Goal: Contribute content: Contribute content

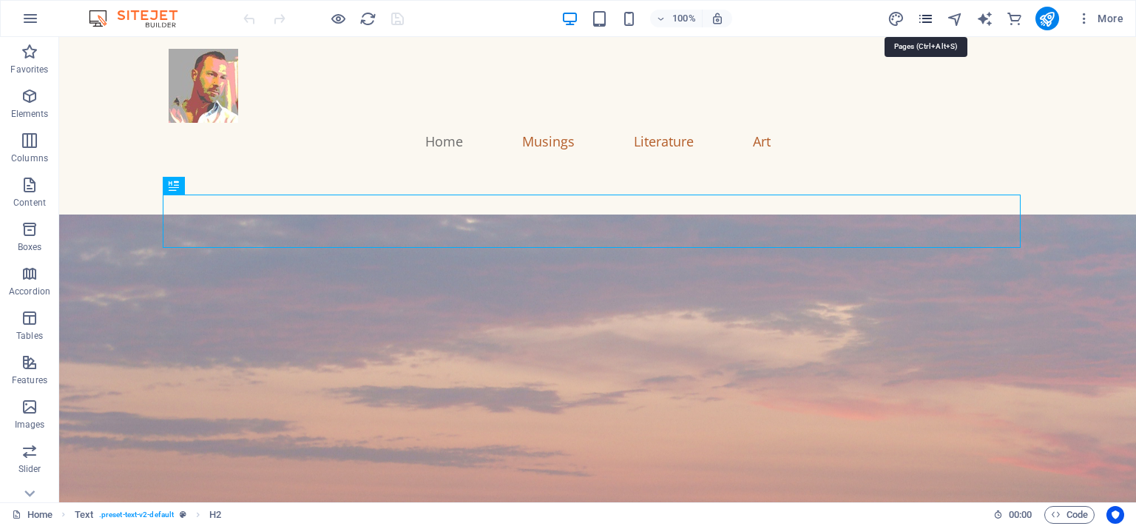
click at [925, 17] on icon "pages" at bounding box center [925, 18] width 17 height 17
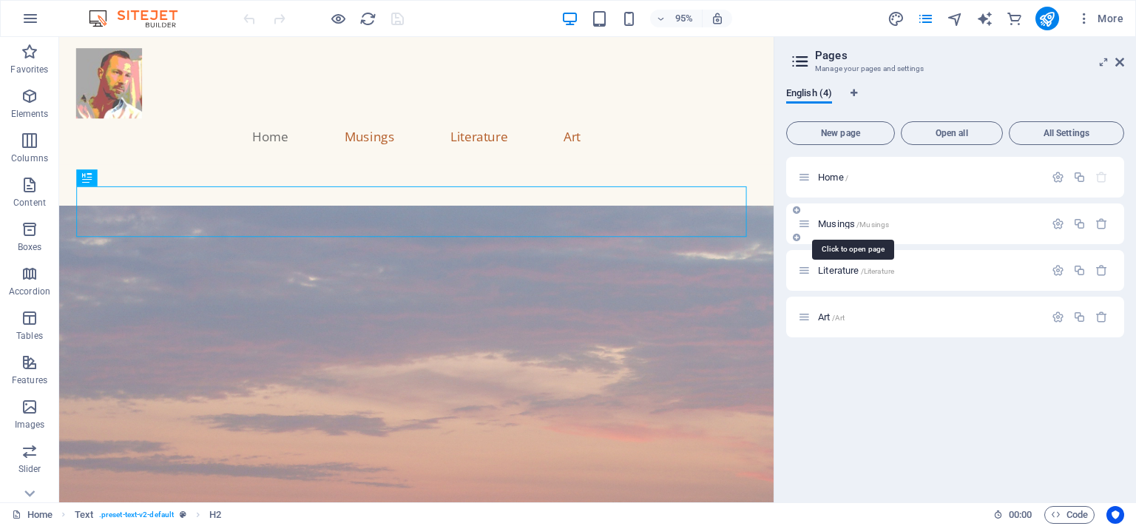
click at [833, 223] on span "Musings /Musings" at bounding box center [853, 223] width 71 height 11
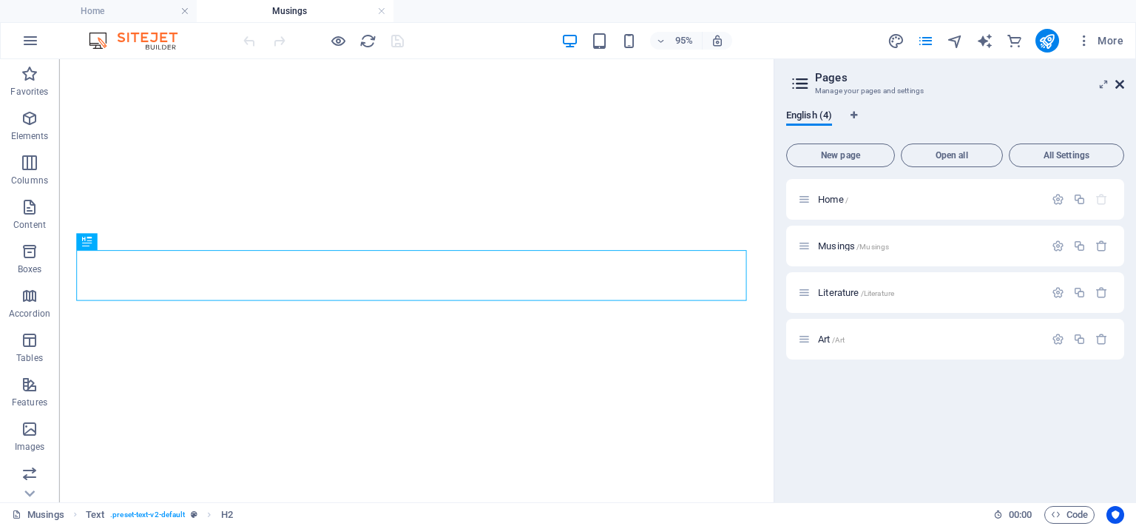
click at [1118, 79] on icon at bounding box center [1119, 84] width 9 height 12
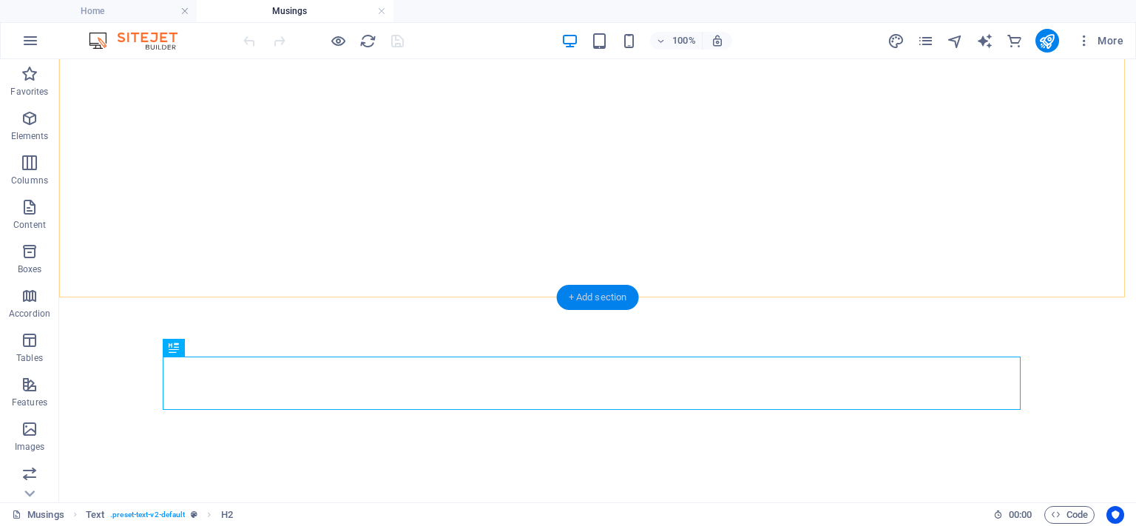
click at [609, 297] on div "+ Add section" at bounding box center [598, 297] width 82 height 25
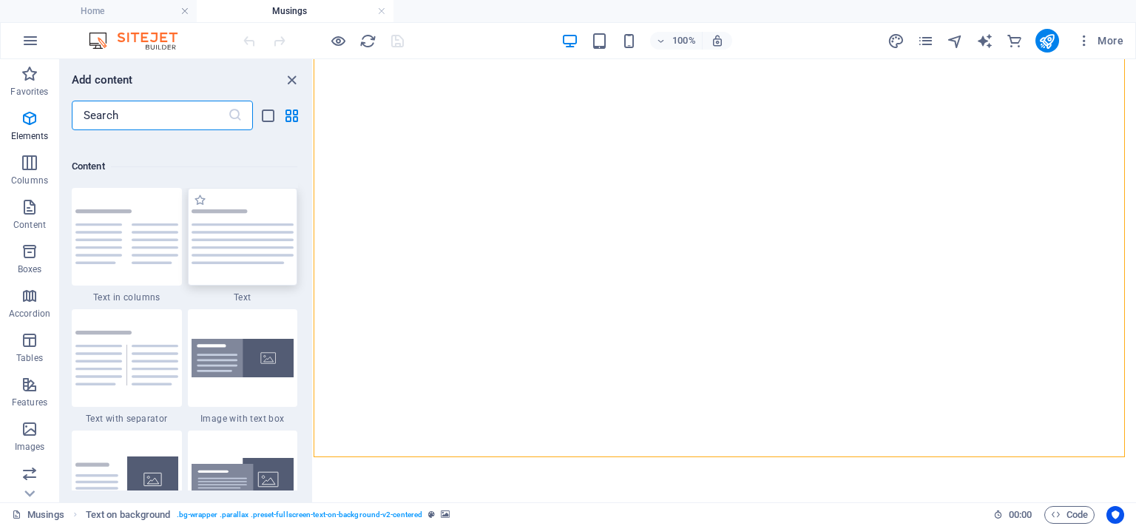
scroll to position [2588, 0]
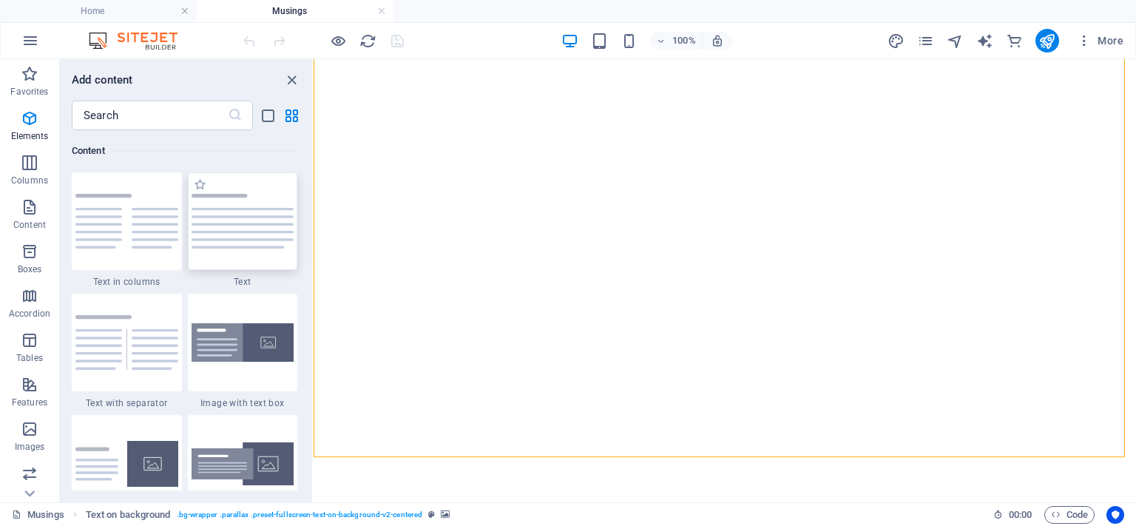
click at [240, 233] on div at bounding box center [243, 221] width 110 height 98
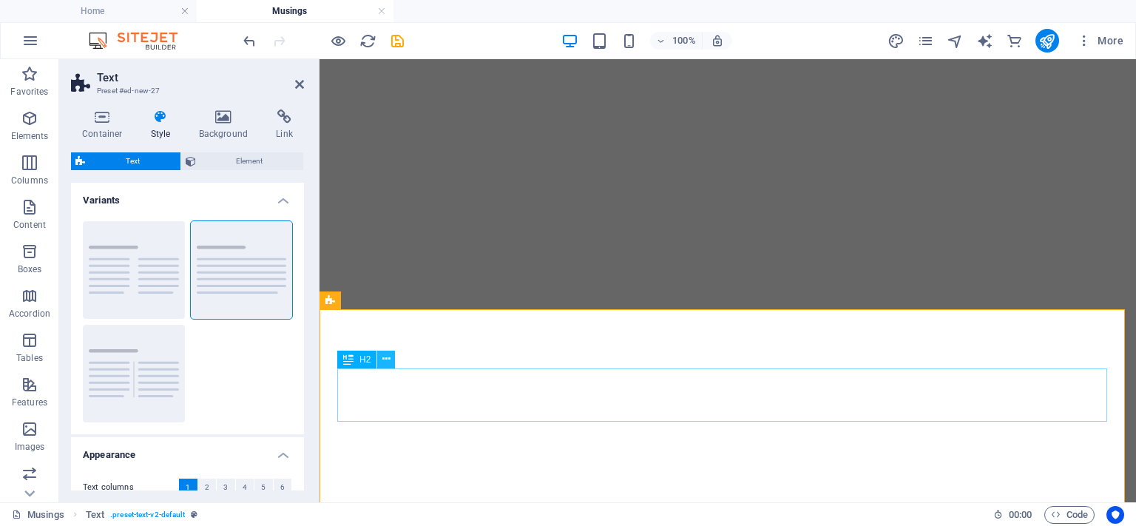
click at [387, 360] on icon at bounding box center [386, 359] width 8 height 16
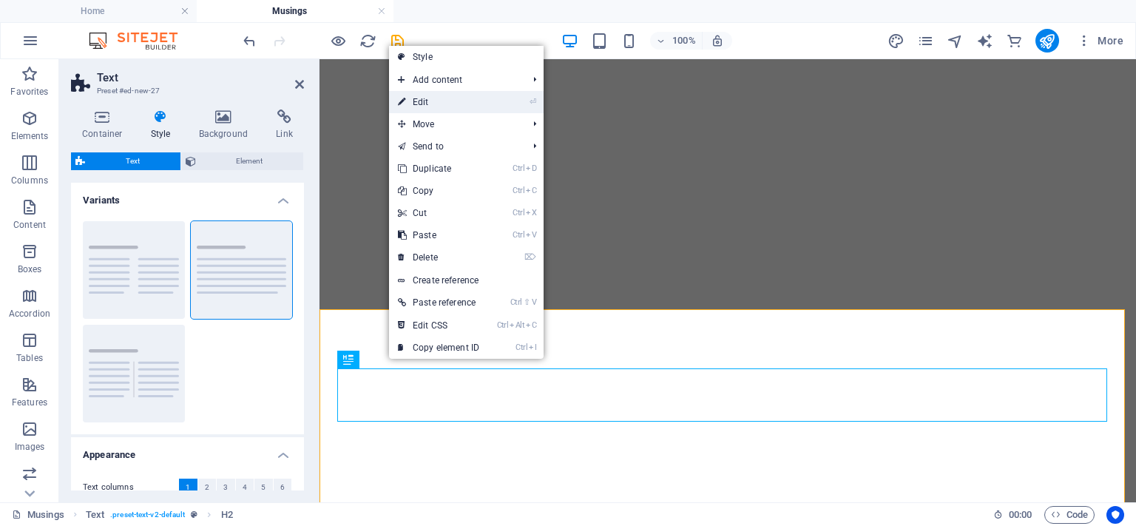
click at [414, 97] on link "⏎ Edit" at bounding box center [438, 102] width 99 height 22
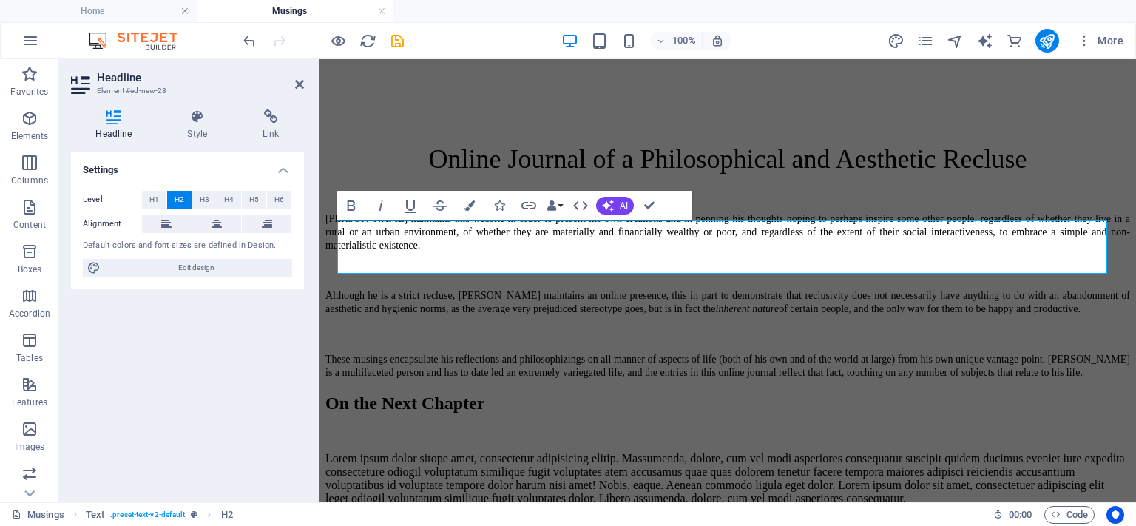
scroll to position [650, 0]
click at [393, 393] on h2 "On the Next Chapter" at bounding box center [727, 403] width 805 height 20
click at [403, 451] on div "Lorem ipsum dolor sitope amet, consectetur adipisicing elitip. Massumenda, dolo…" at bounding box center [727, 477] width 805 height 53
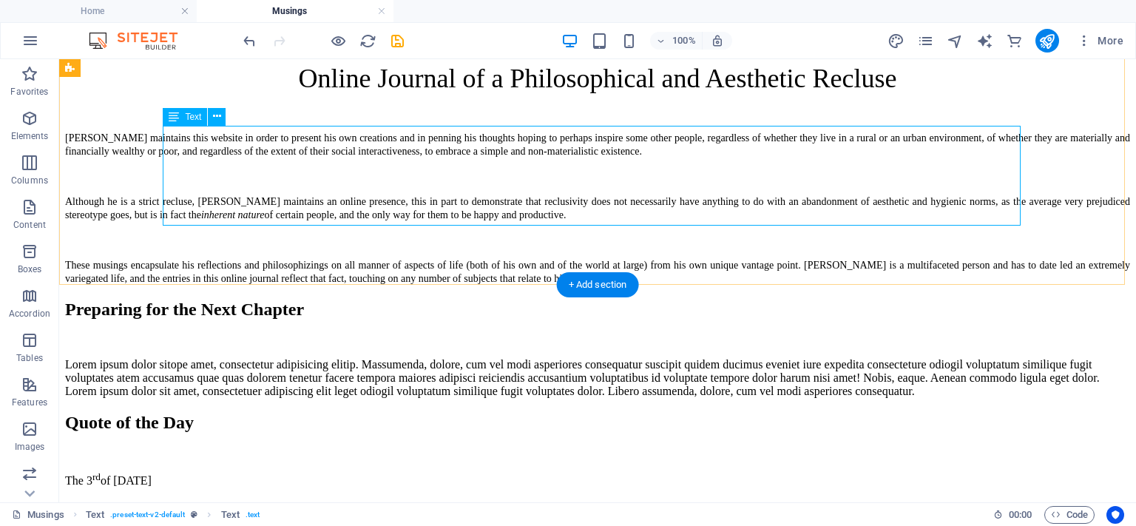
scroll to position [502, 0]
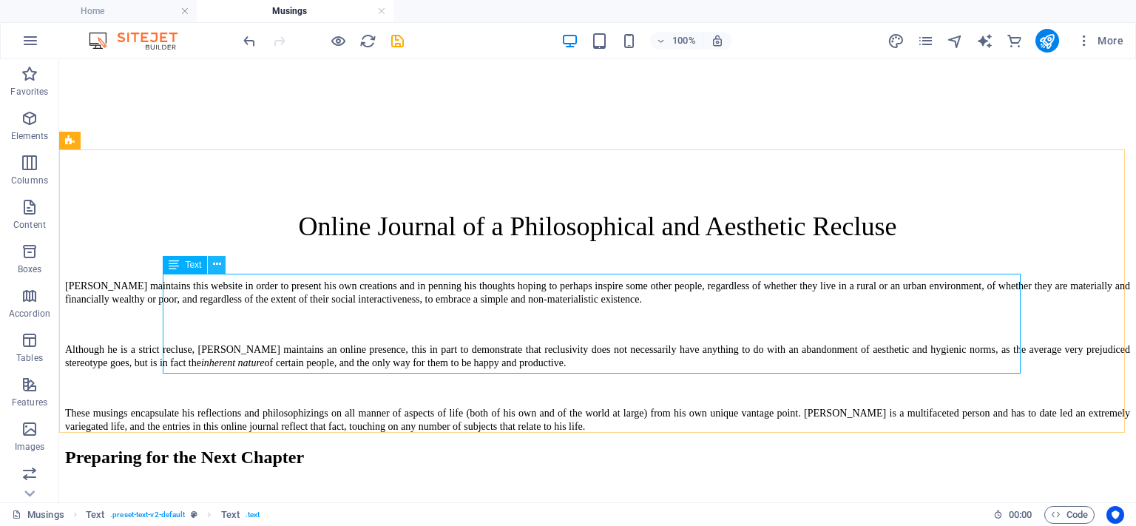
click at [213, 265] on icon at bounding box center [217, 265] width 8 height 16
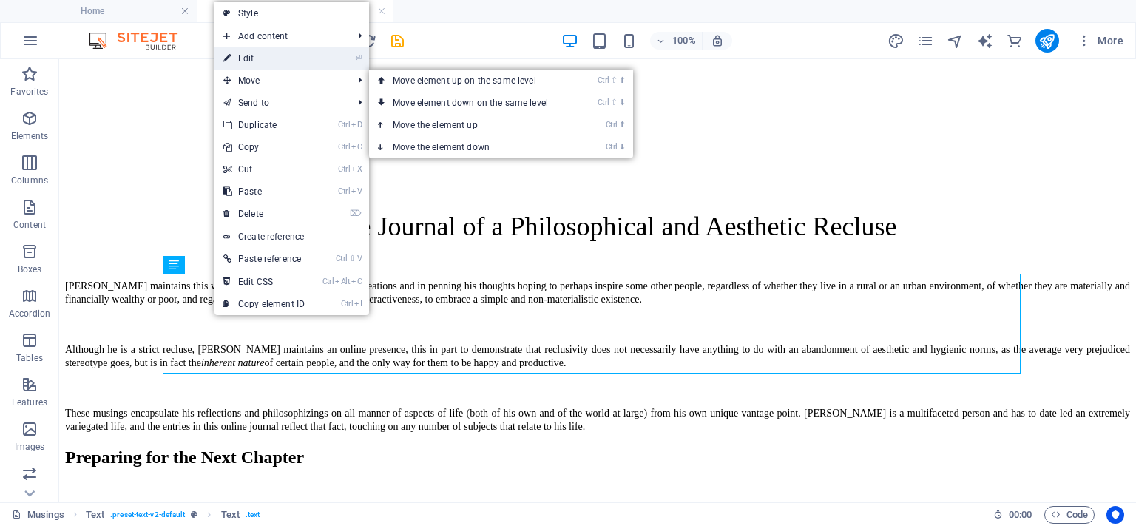
click at [261, 61] on link "⏎ Edit" at bounding box center [263, 58] width 99 height 22
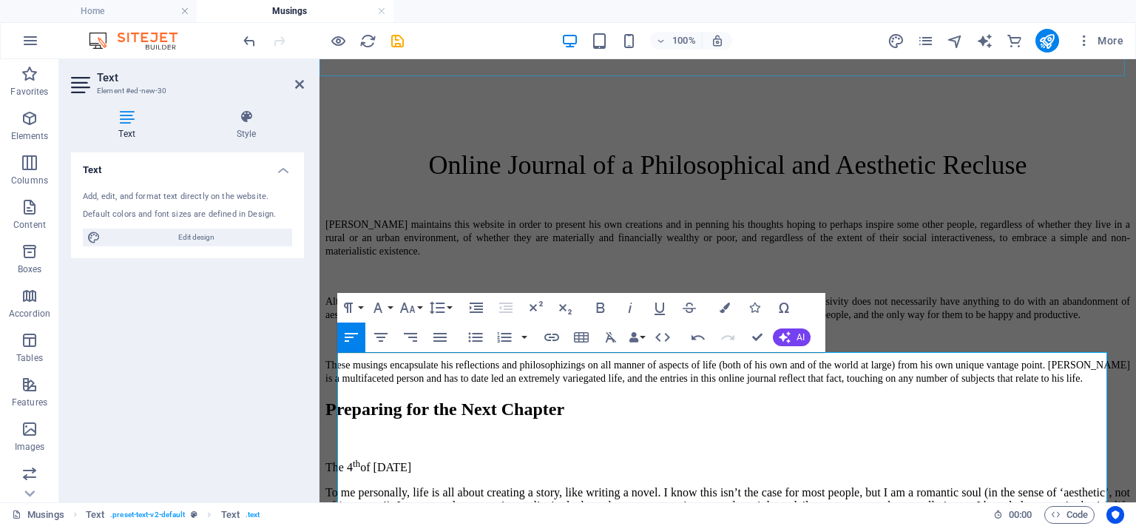
scroll to position [650, 0]
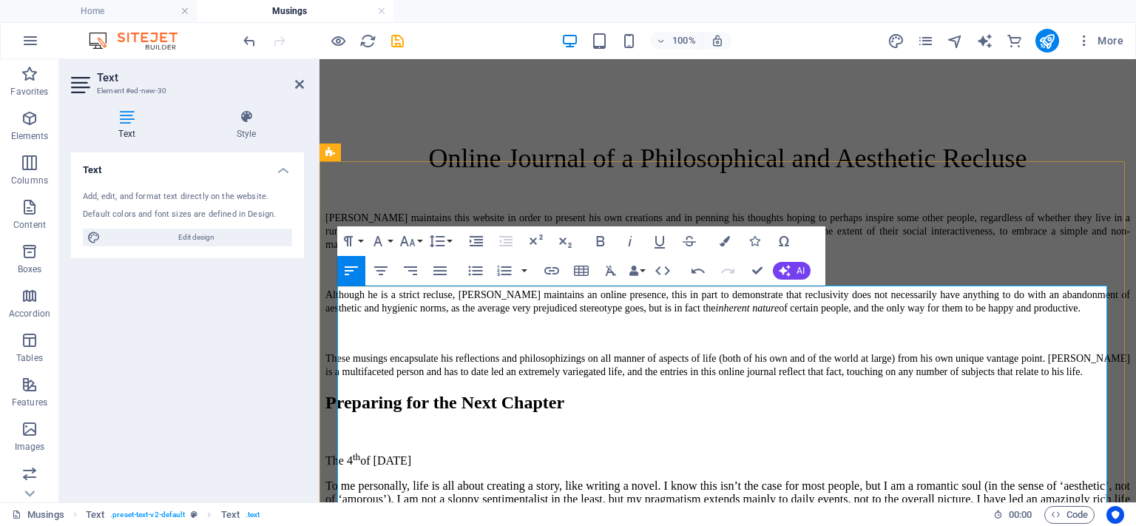
click at [494, 451] on p "The 4 th of October, 2025" at bounding box center [727, 459] width 805 height 16
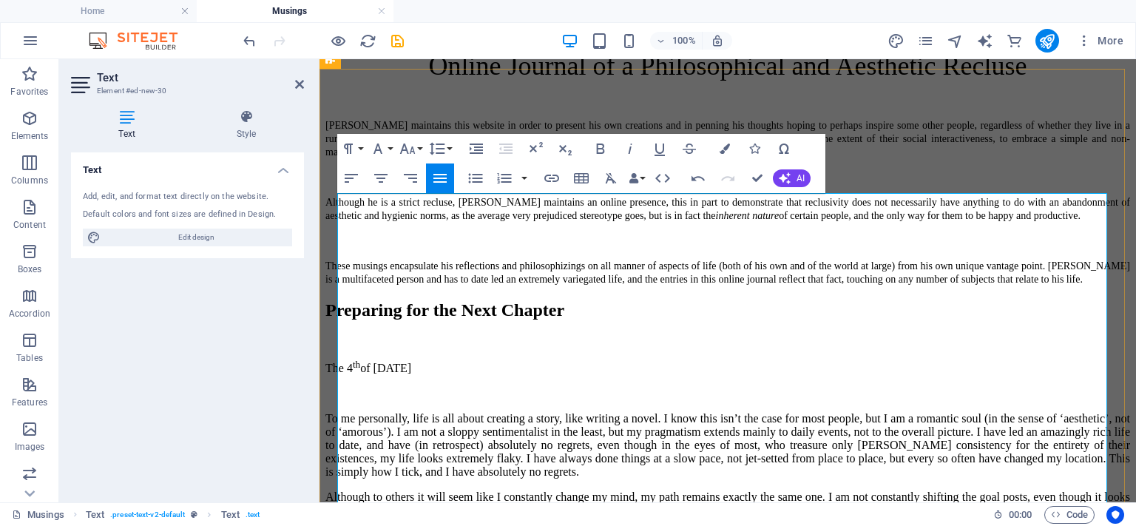
scroll to position [890, 0]
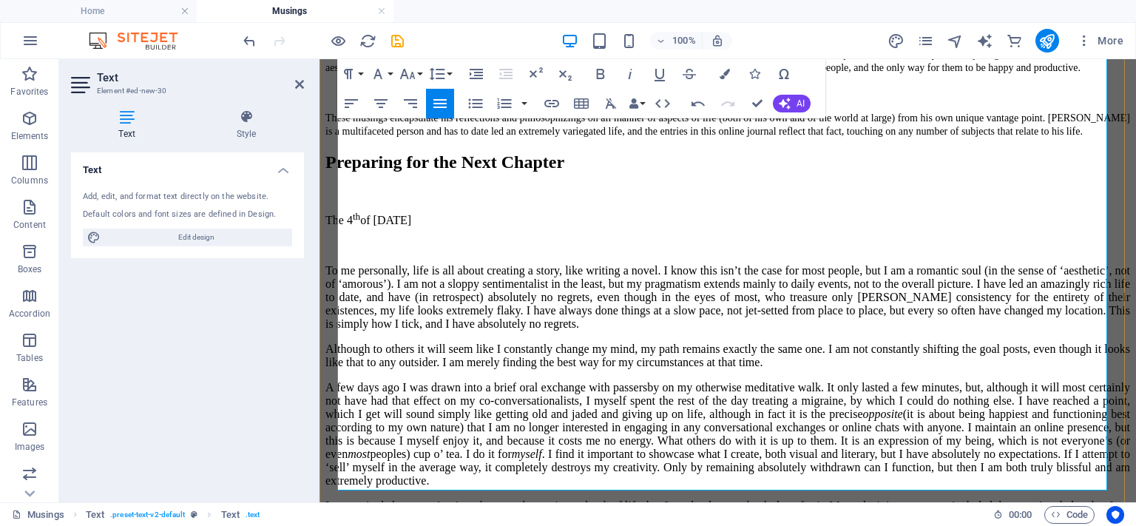
click at [402, 342] on p "Although to others it will seem like I constantly change my mind, my path remai…" at bounding box center [727, 355] width 805 height 27
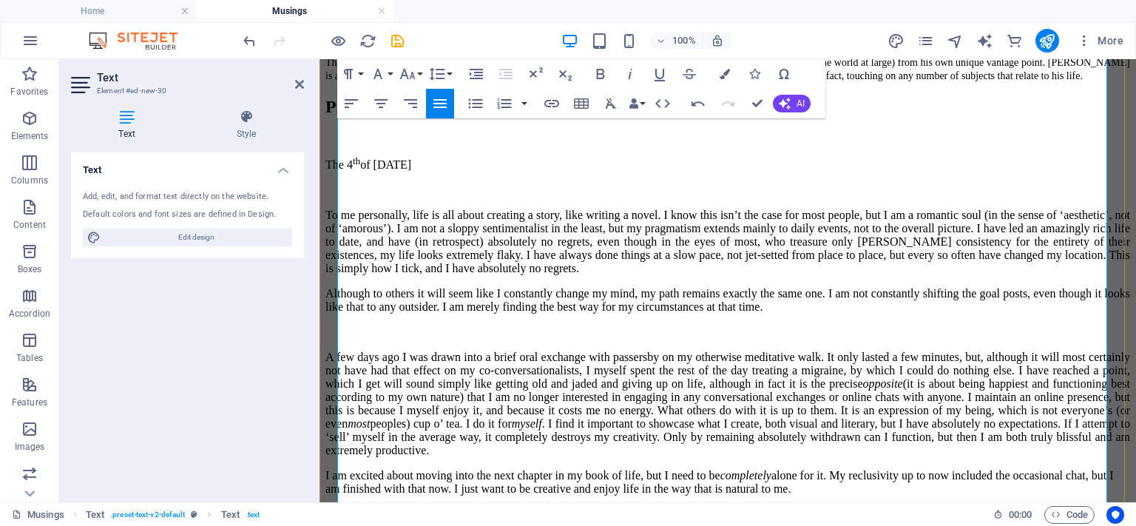
scroll to position [964, 0]
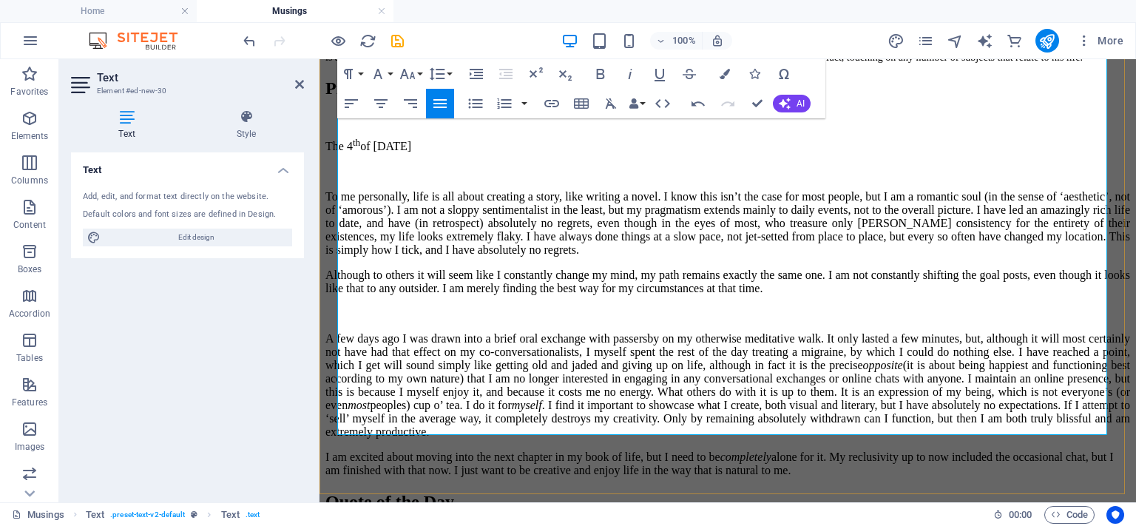
click at [344, 381] on div "The 4 th of October, 2025 To me personally, life is all about creating a story,…" at bounding box center [727, 307] width 805 height 340
click at [598, 363] on p "A few days ago I was drawn into a brief oral exchange with passersby on my othe…" at bounding box center [727, 385] width 805 height 106
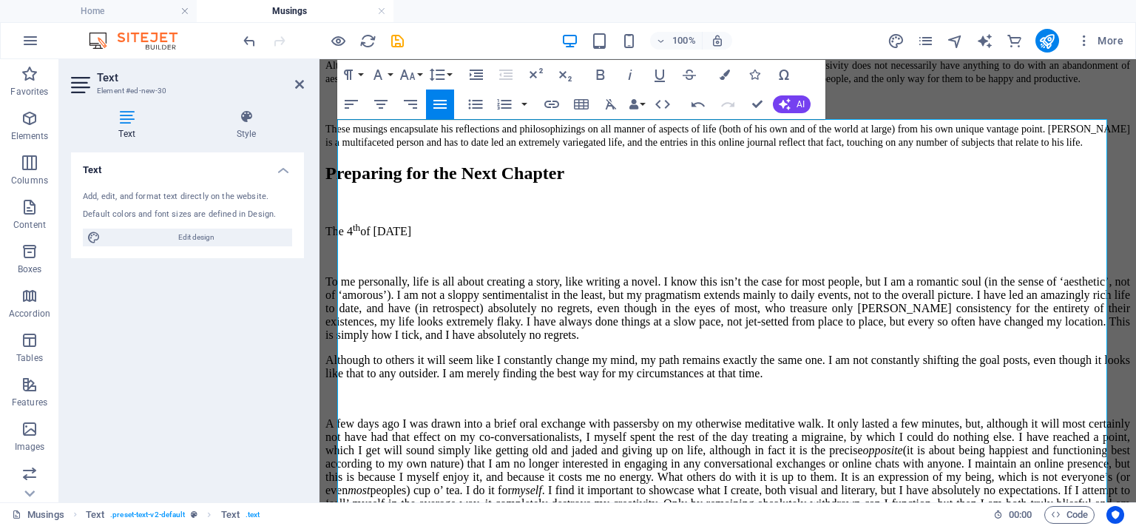
scroll to position [816, 0]
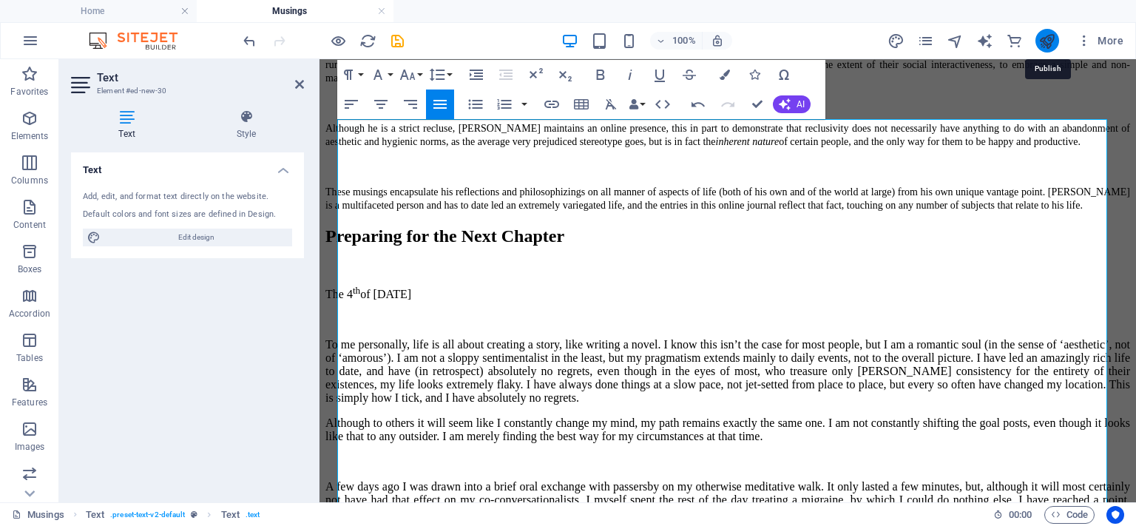
click at [1046, 42] on icon "publish" at bounding box center [1046, 41] width 17 height 17
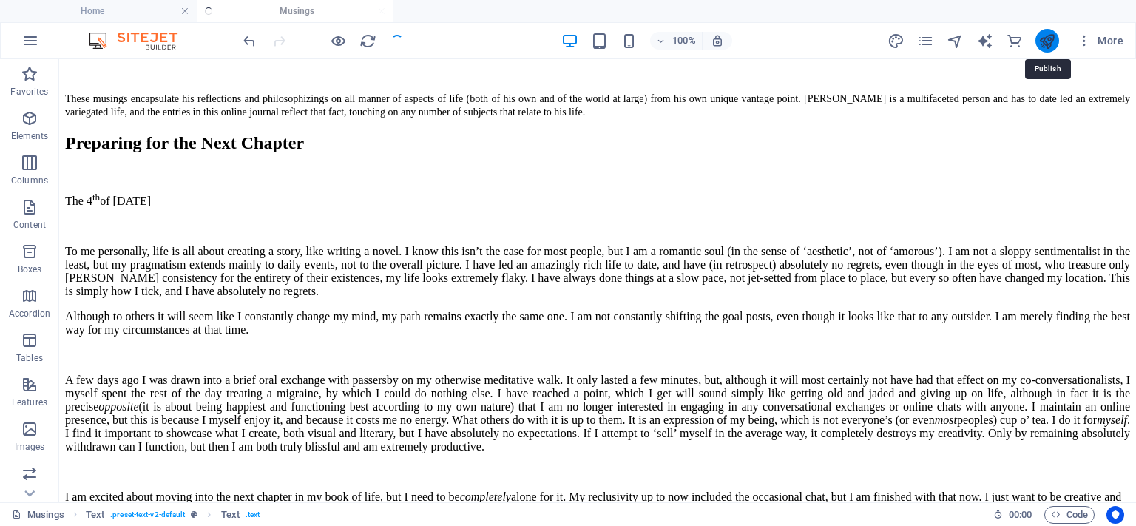
scroll to position [657, 0]
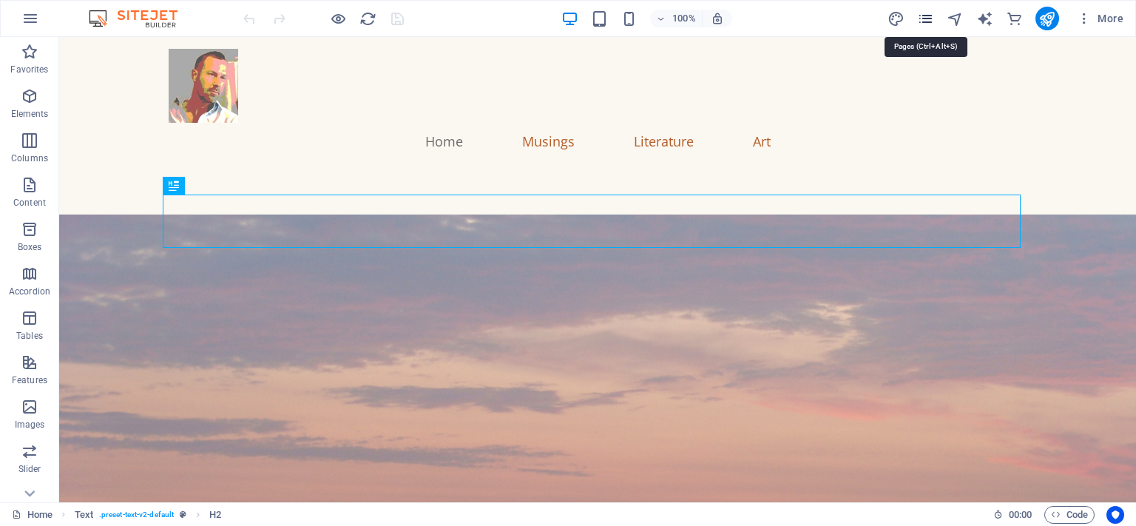
click at [925, 16] on icon "pages" at bounding box center [925, 18] width 17 height 17
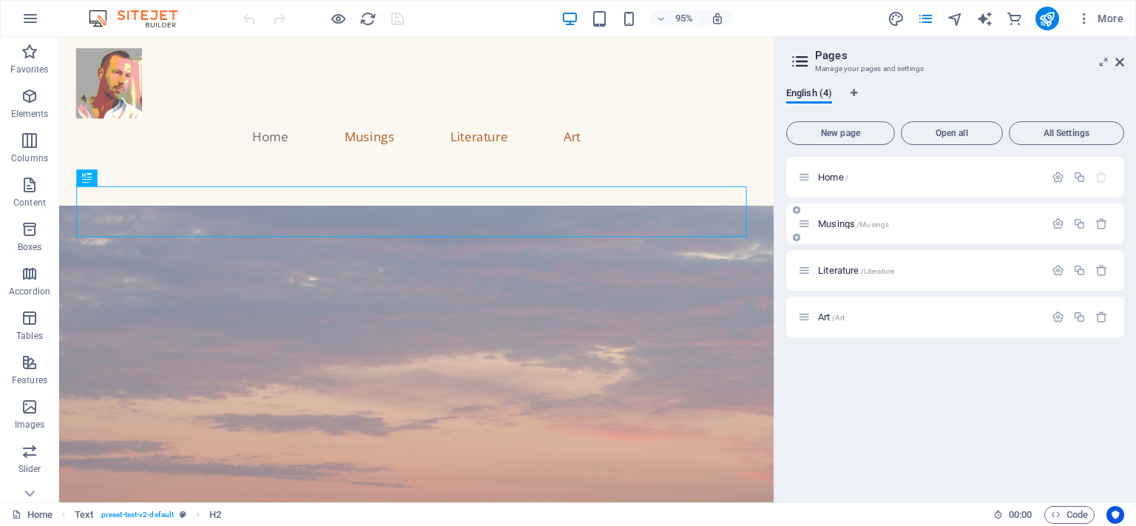
click at [860, 218] on div "Musings /Musings" at bounding box center [921, 223] width 246 height 17
click at [839, 223] on span "Musings /Musings" at bounding box center [853, 223] width 71 height 11
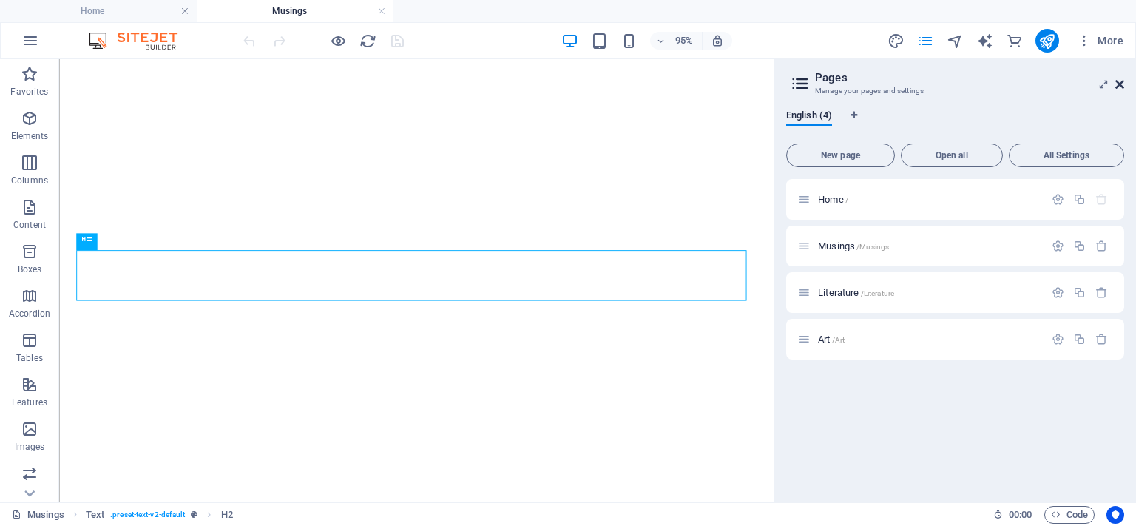
click at [1118, 85] on icon at bounding box center [1119, 84] width 9 height 12
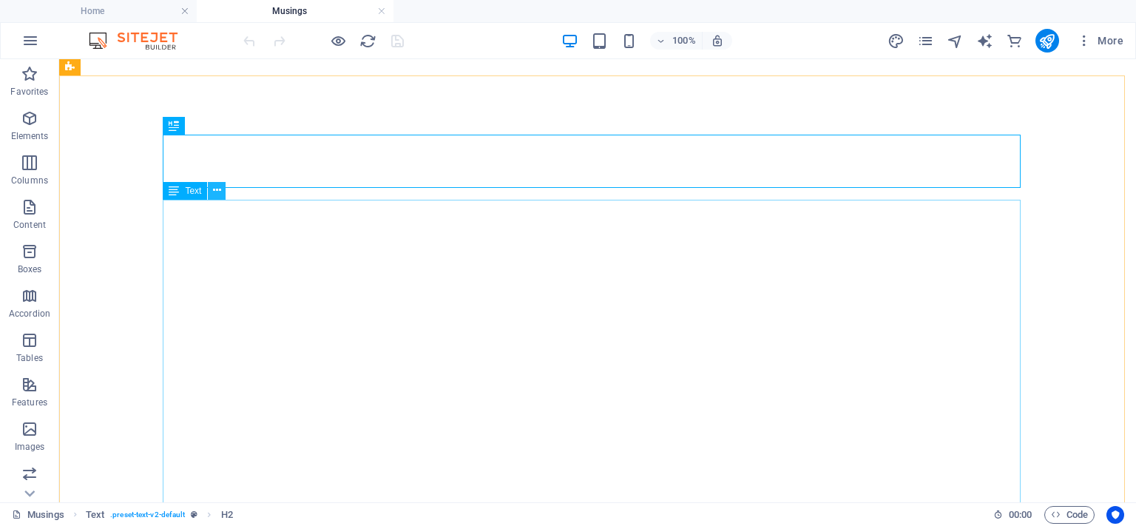
click at [214, 196] on icon at bounding box center [217, 191] width 8 height 16
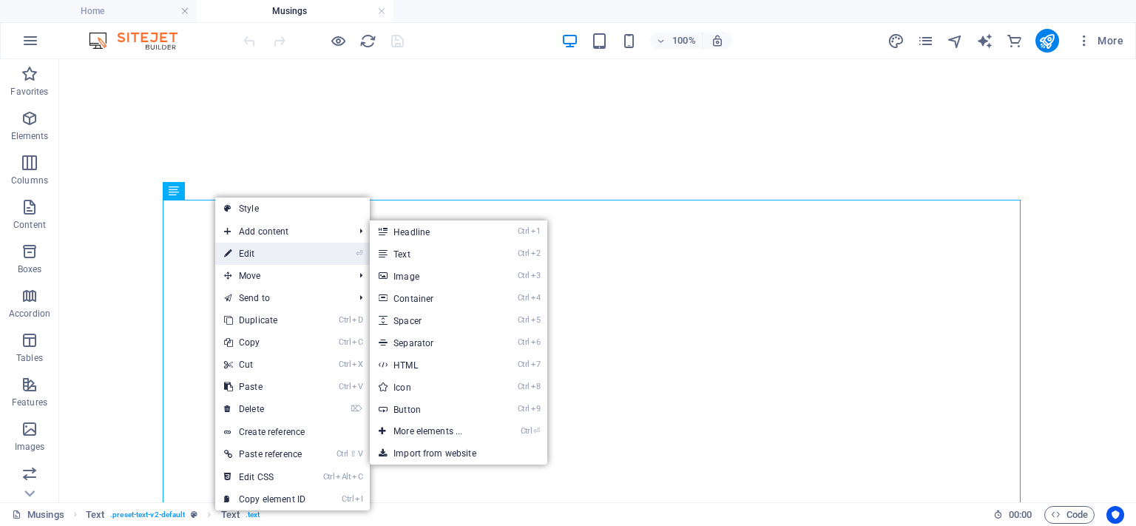
click at [251, 248] on link "⏎ Edit" at bounding box center [264, 254] width 99 height 22
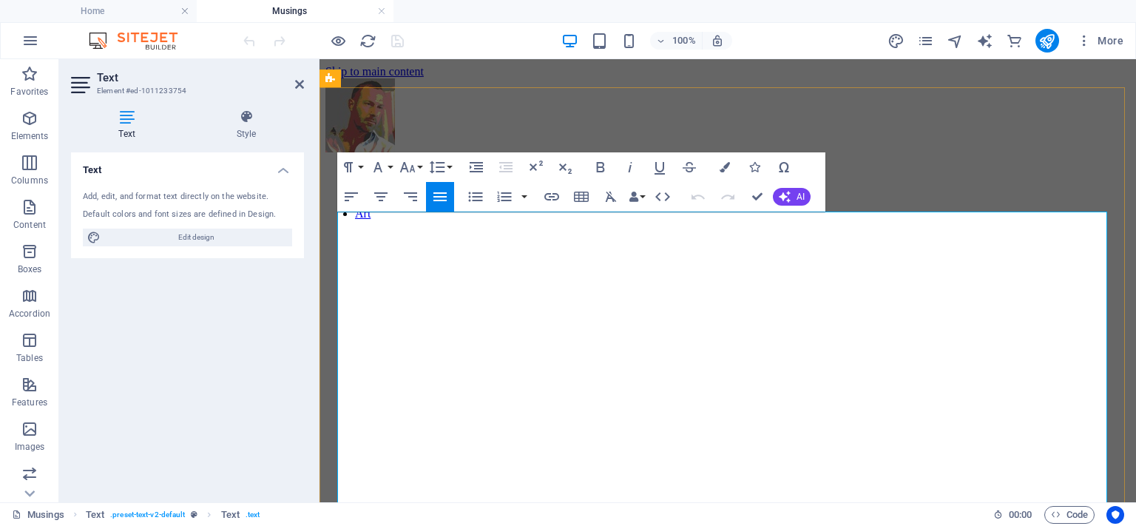
scroll to position [724, 0]
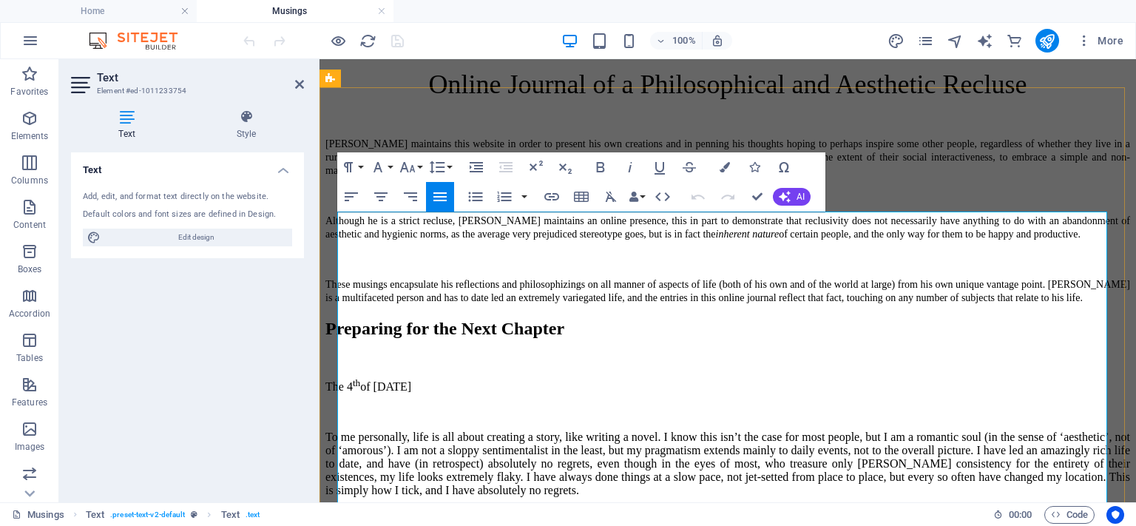
click at [525, 430] on p "To me personally, life is all about creating a story, like writing a novel. I k…" at bounding box center [727, 463] width 805 height 67
click at [989, 430] on p "To me personally, life is all about creating a story, like writing a novel. I k…" at bounding box center [727, 463] width 805 height 67
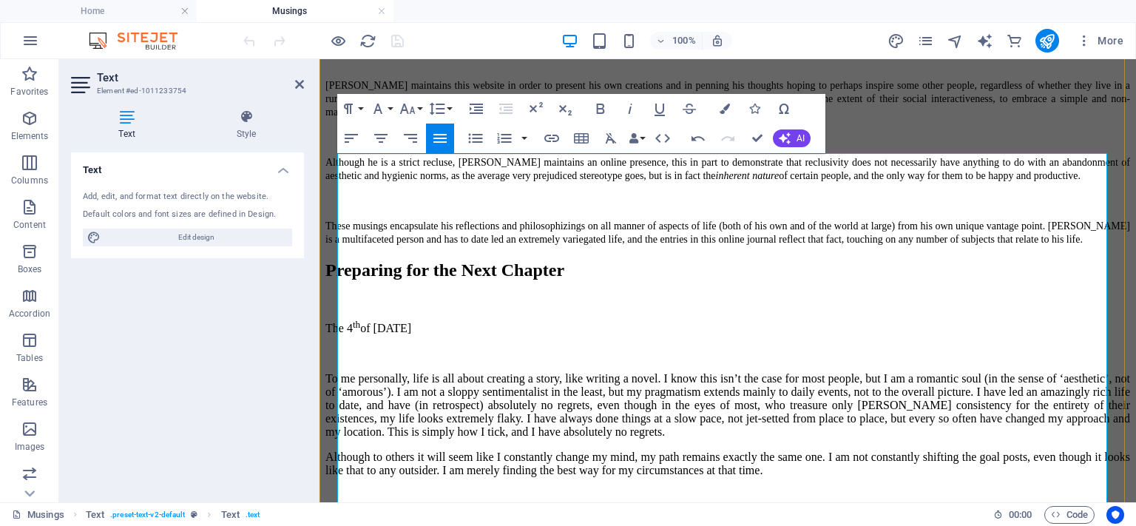
scroll to position [798, 0]
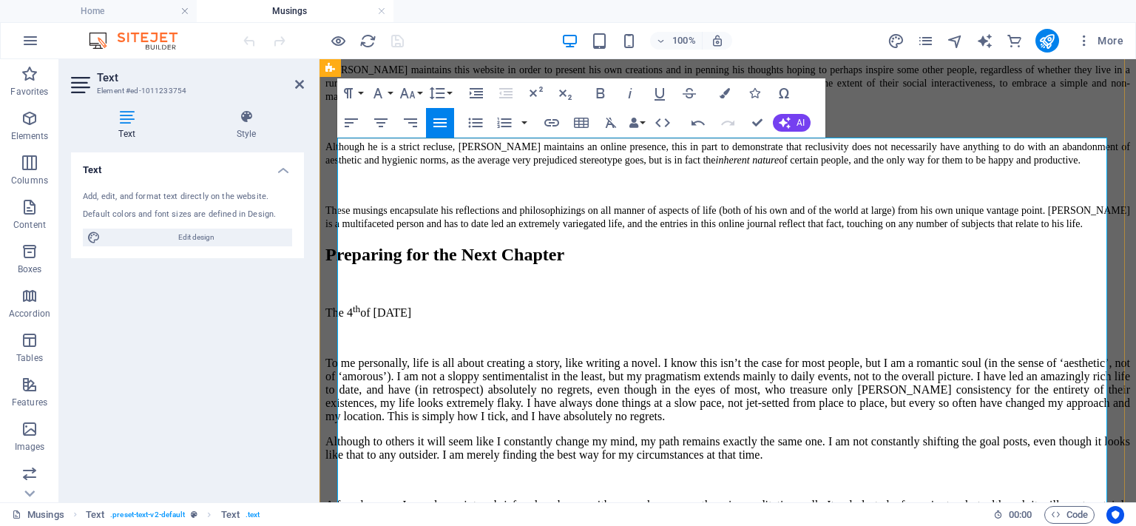
click at [408, 435] on p "Although to others it will seem like I constantly change my mind, my path remai…" at bounding box center [727, 448] width 805 height 27
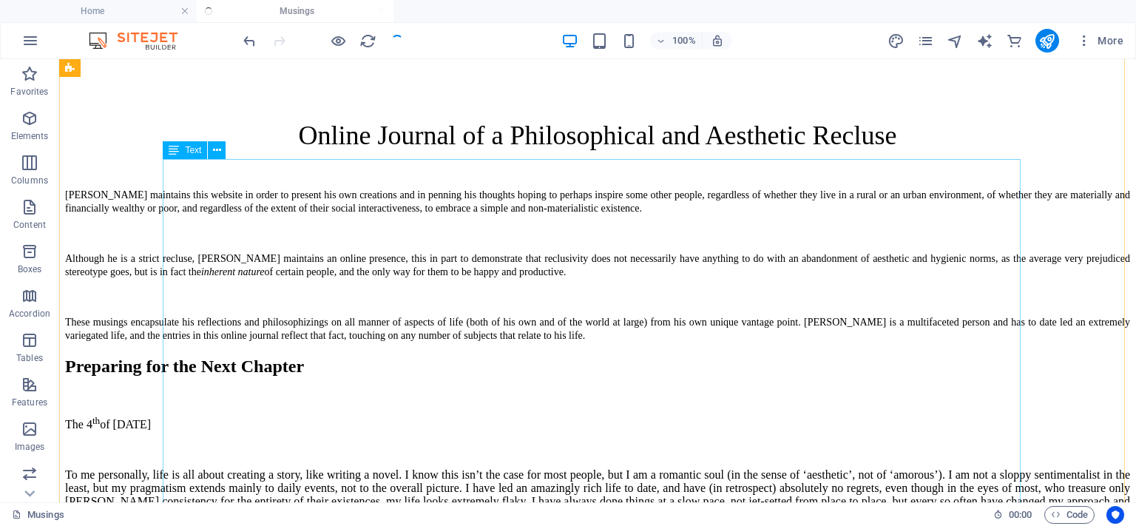
scroll to position [564, 0]
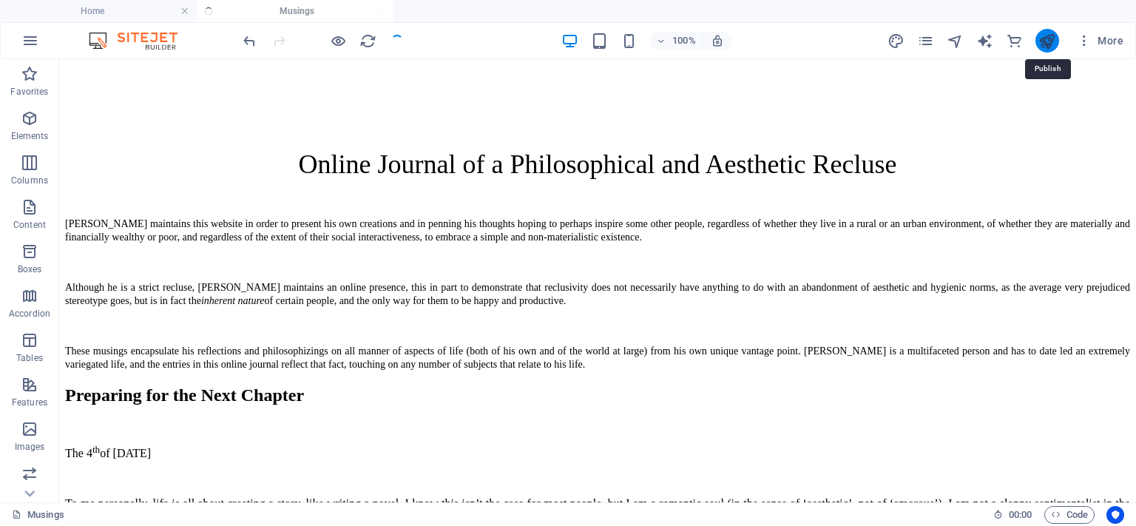
drag, startPoint x: 1050, startPoint y: 37, endPoint x: 955, endPoint y: 1, distance: 101.4
click at [1050, 37] on icon "publish" at bounding box center [1046, 41] width 17 height 17
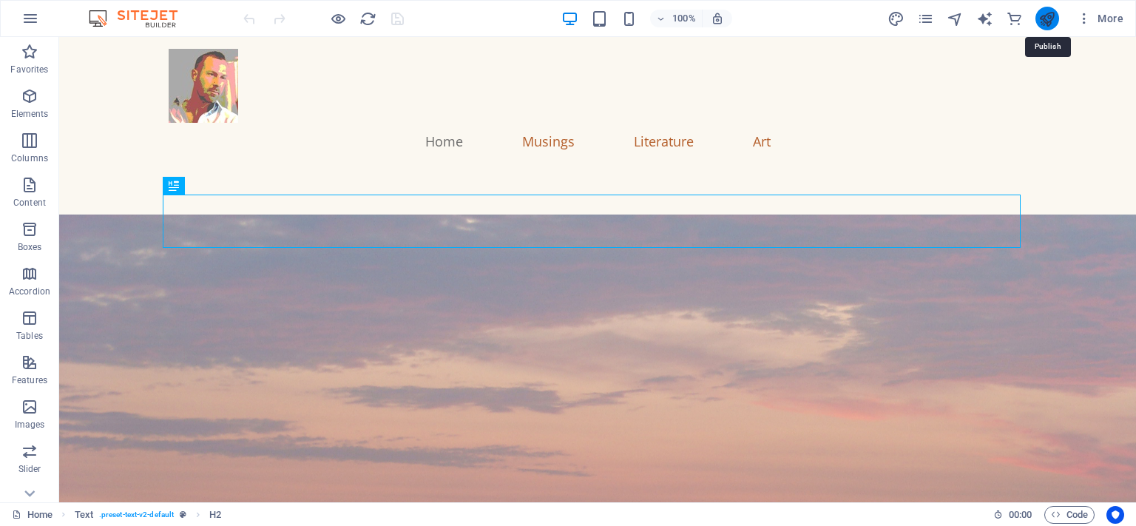
click at [1047, 13] on icon "publish" at bounding box center [1046, 18] width 17 height 17
click at [924, 11] on icon "pages" at bounding box center [925, 18] width 17 height 17
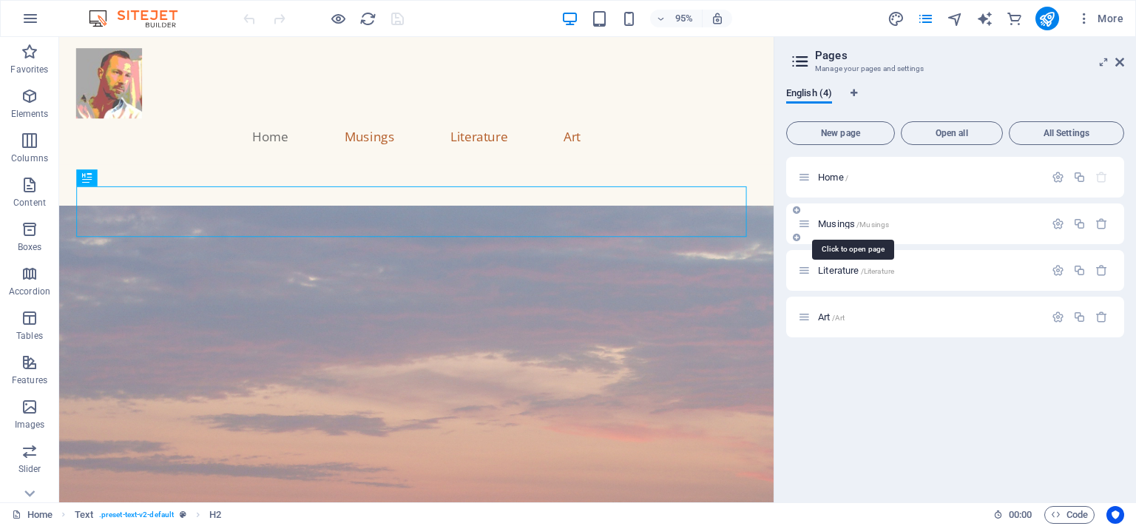
click at [854, 226] on span "Musings /Musings" at bounding box center [853, 223] width 71 height 11
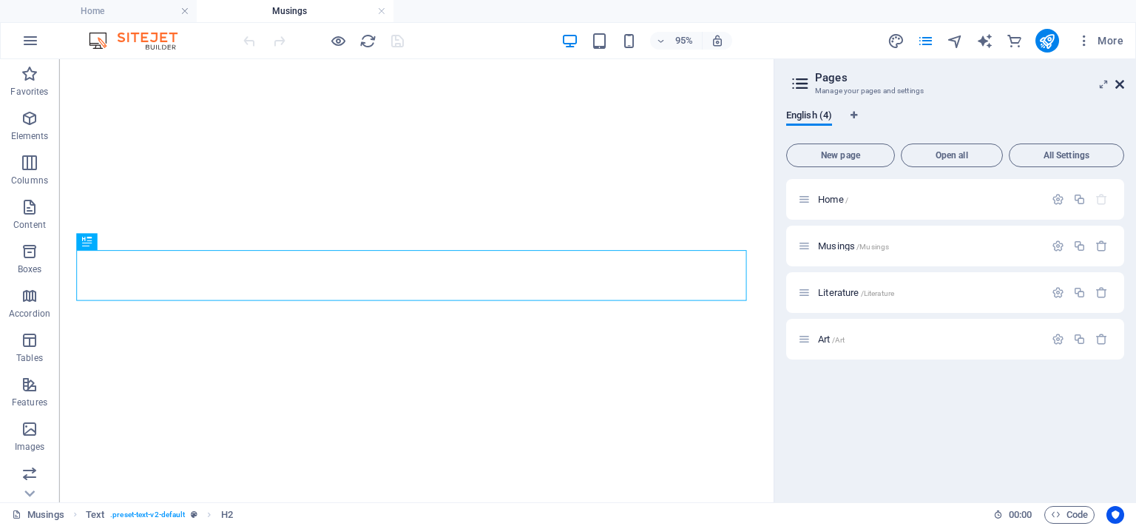
click at [1123, 84] on icon at bounding box center [1119, 84] width 9 height 12
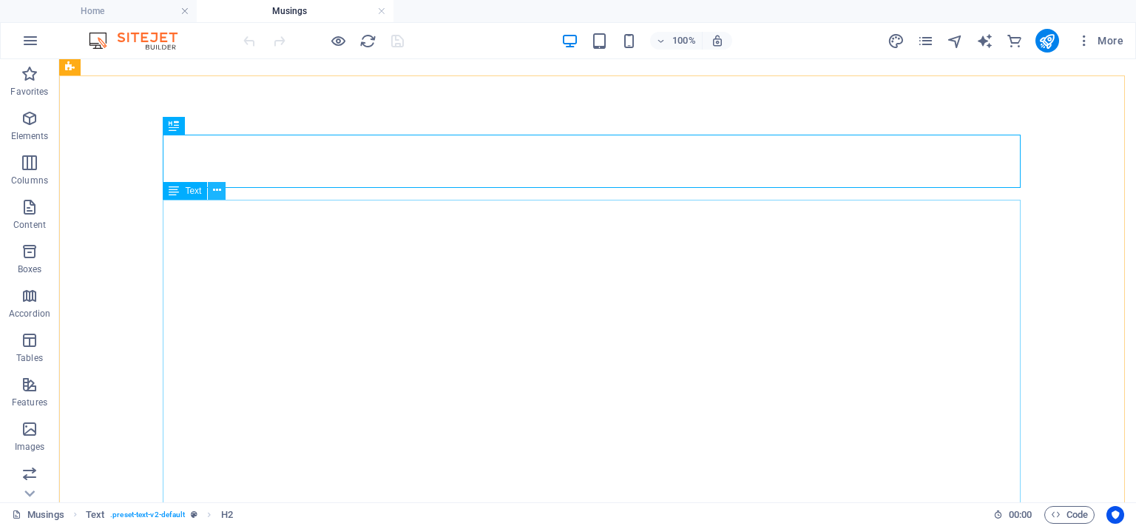
click at [216, 194] on icon at bounding box center [217, 191] width 8 height 16
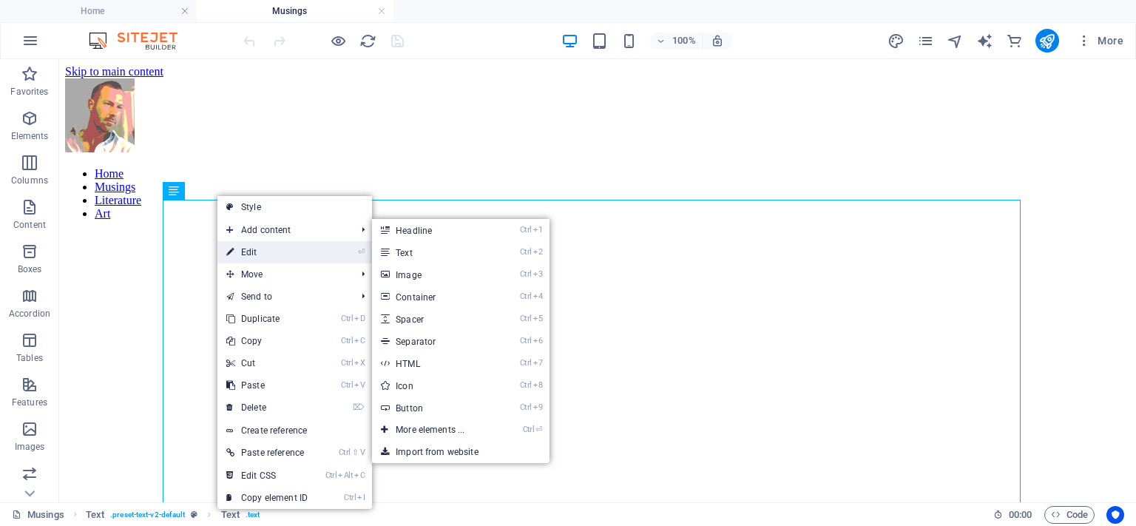
click at [248, 250] on link "⏎ Edit" at bounding box center [266, 252] width 99 height 22
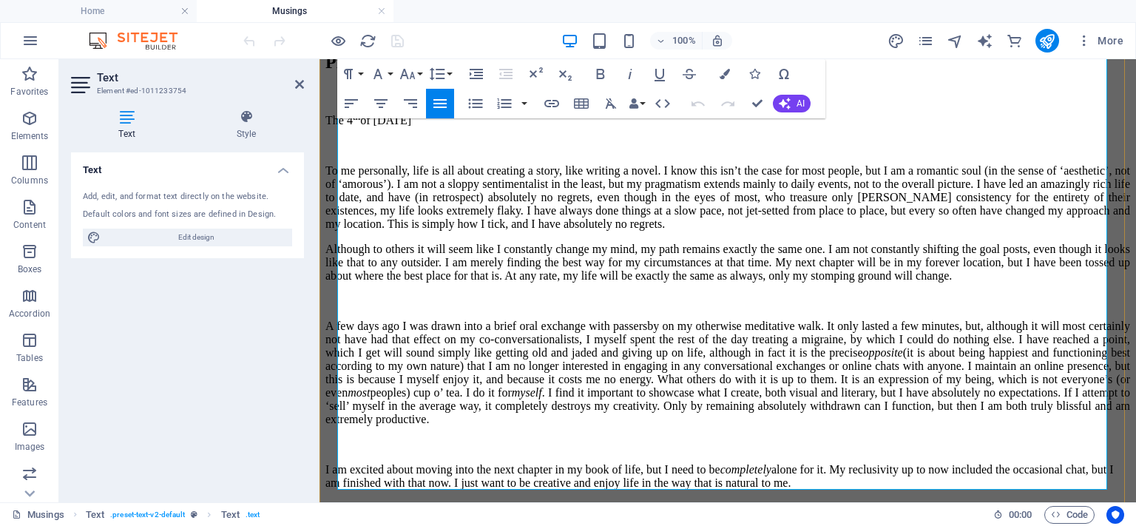
scroll to position [1020, 0]
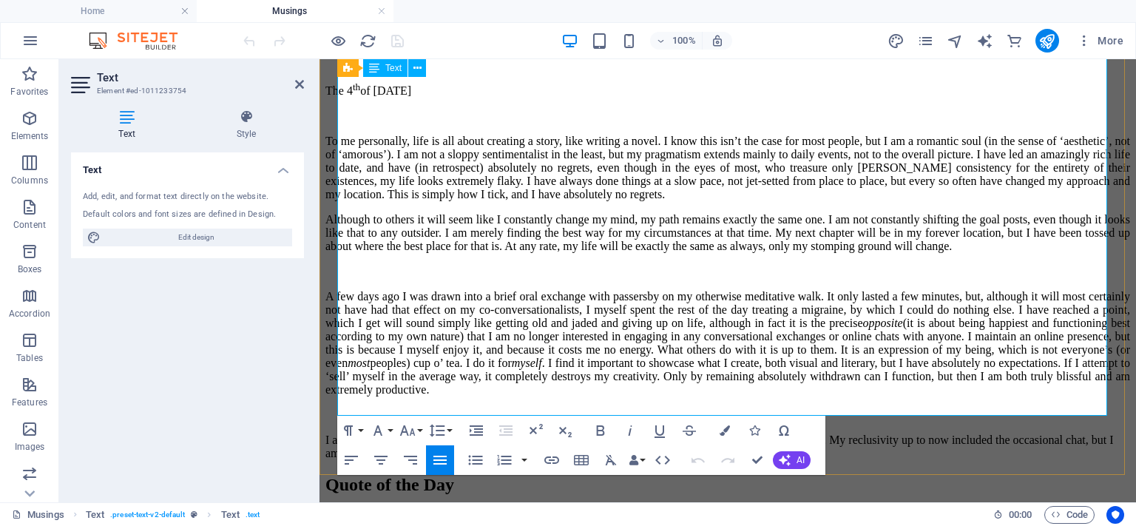
click at [436, 290] on p "A few days ago I was drawn into a brief oral exchange with passersby on my othe…" at bounding box center [727, 343] width 805 height 106
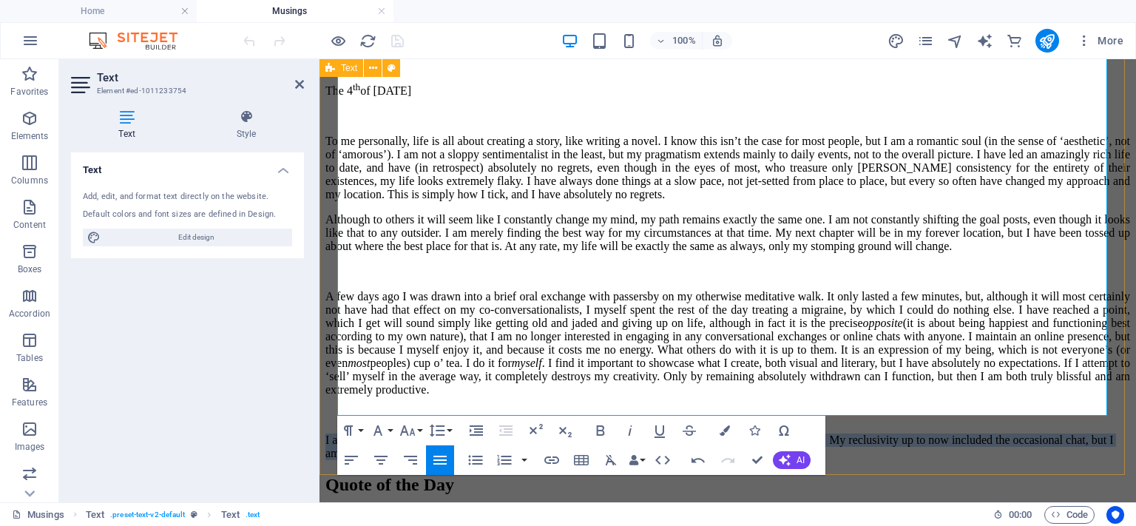
drag, startPoint x: 424, startPoint y: 408, endPoint x: 334, endPoint y: 360, distance: 102.2
click at [334, 360] on div "Preparing for the Next Chapter The 4 th of October, 2025 To me personally, life…" at bounding box center [727, 241] width 805 height 437
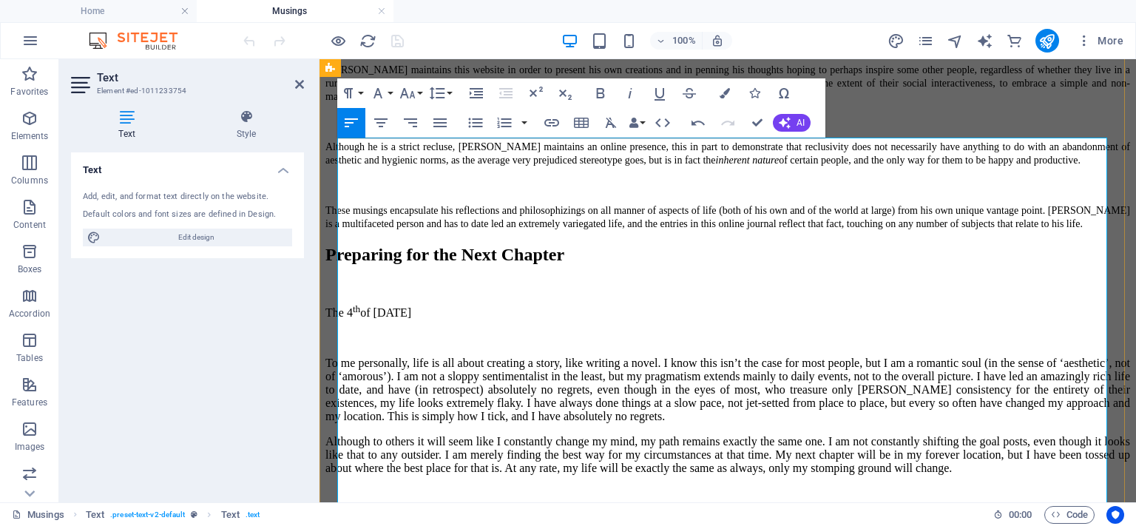
scroll to position [576, 0]
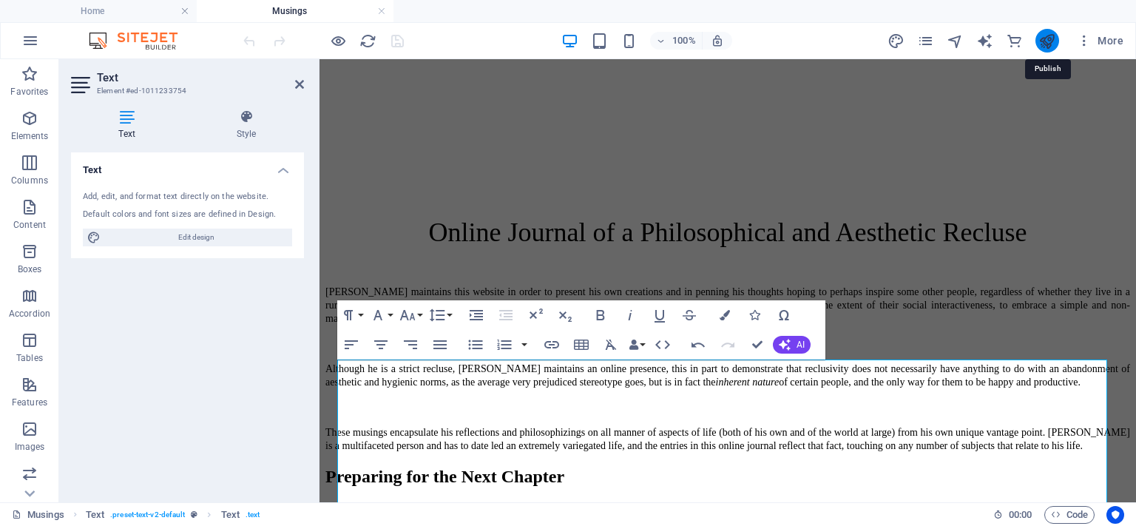
drag, startPoint x: 1046, startPoint y: 41, endPoint x: 757, endPoint y: 111, distance: 297.6
click at [1046, 41] on icon "publish" at bounding box center [1046, 41] width 17 height 17
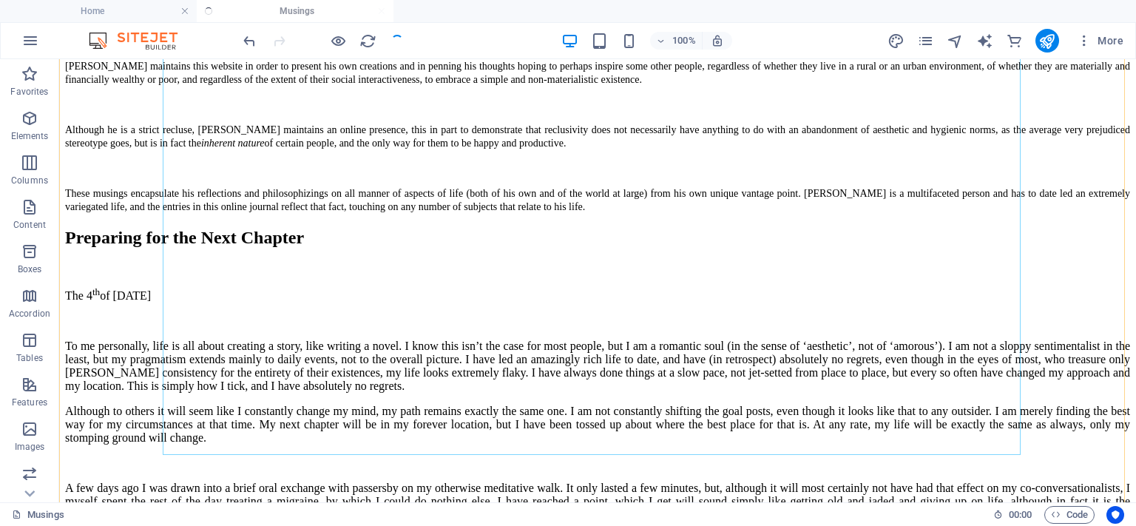
scroll to position [724, 0]
